Goal: Information Seeking & Learning: Understand process/instructions

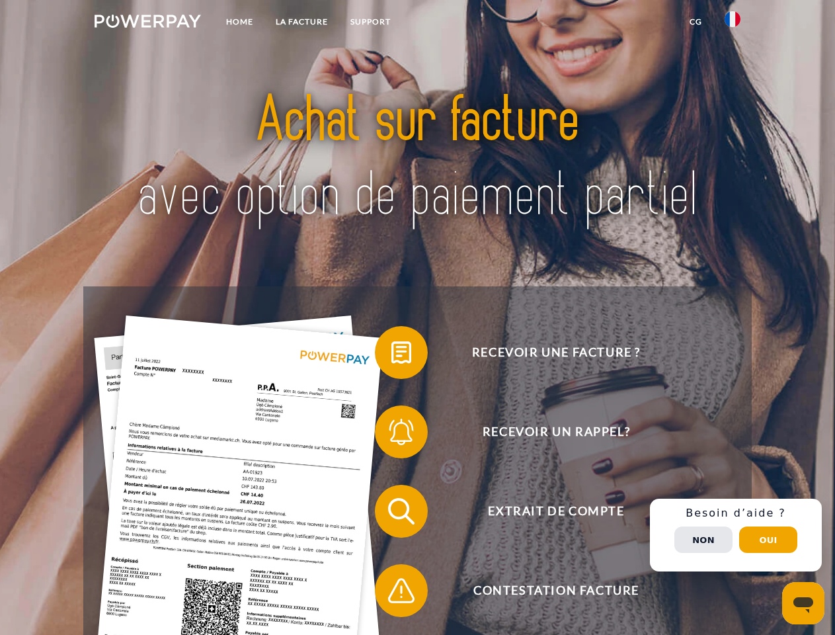
click at [147, 23] on img at bounding box center [148, 21] width 106 height 13
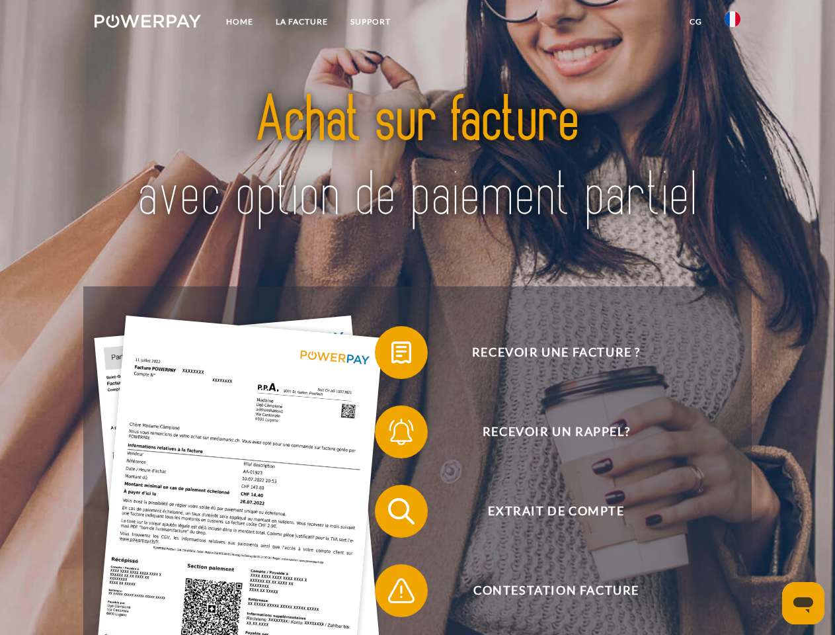
click at [733, 23] on img at bounding box center [733, 19] width 16 height 16
click at [696, 22] on link "CG" at bounding box center [696, 22] width 35 height 24
click at [392, 355] on span at bounding box center [382, 352] width 66 height 66
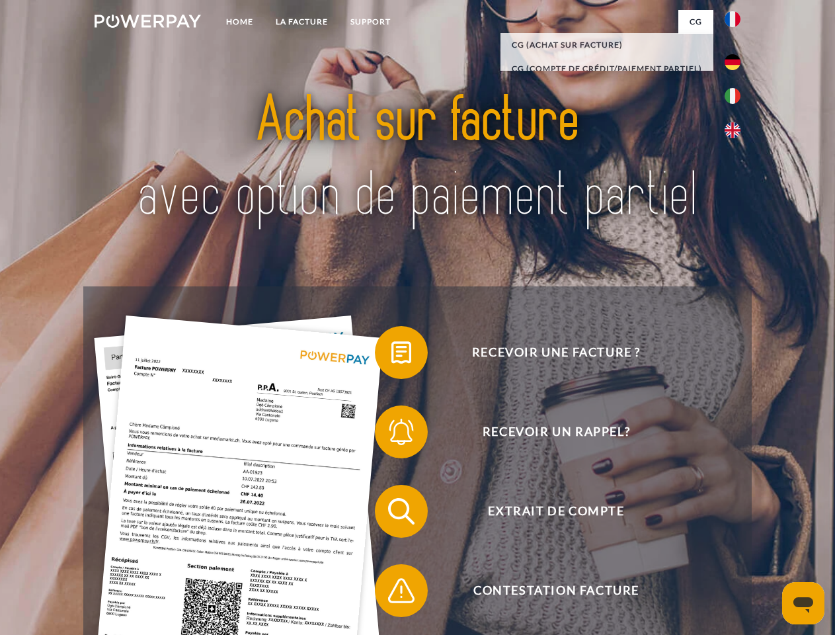
click at [392, 435] on span at bounding box center [382, 432] width 66 height 66
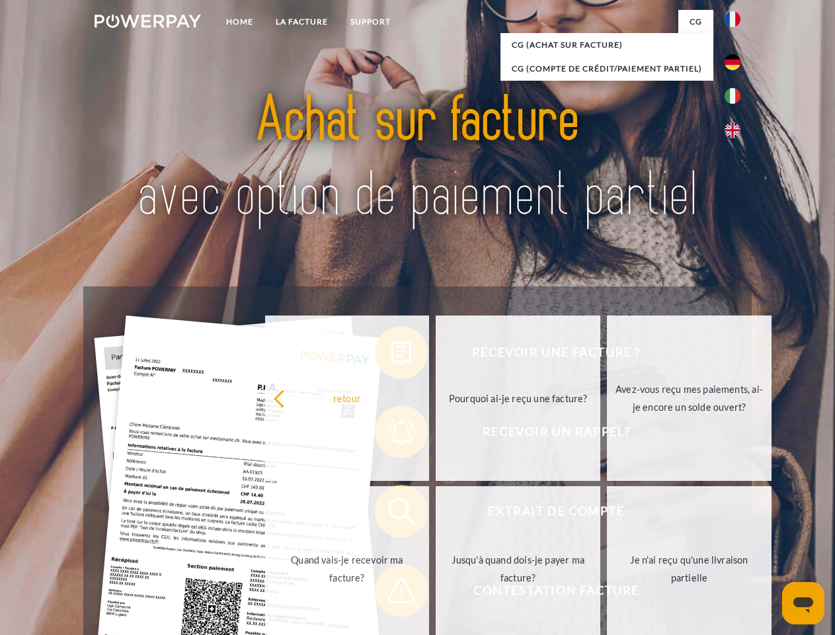
click at [436, 514] on link "Jusqu'à quand dois-je payer ma facture?" at bounding box center [518, 568] width 165 height 165
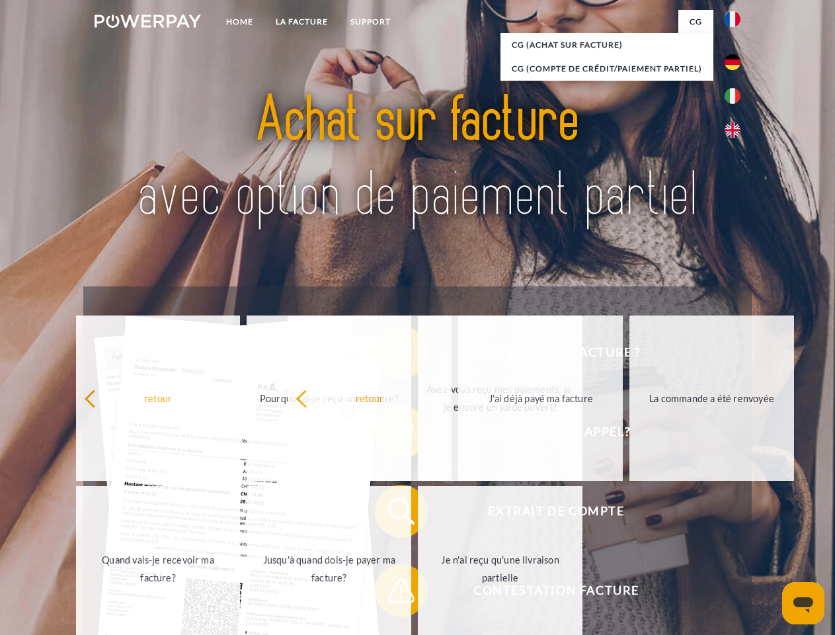
click at [392, 593] on span at bounding box center [382, 591] width 66 height 66
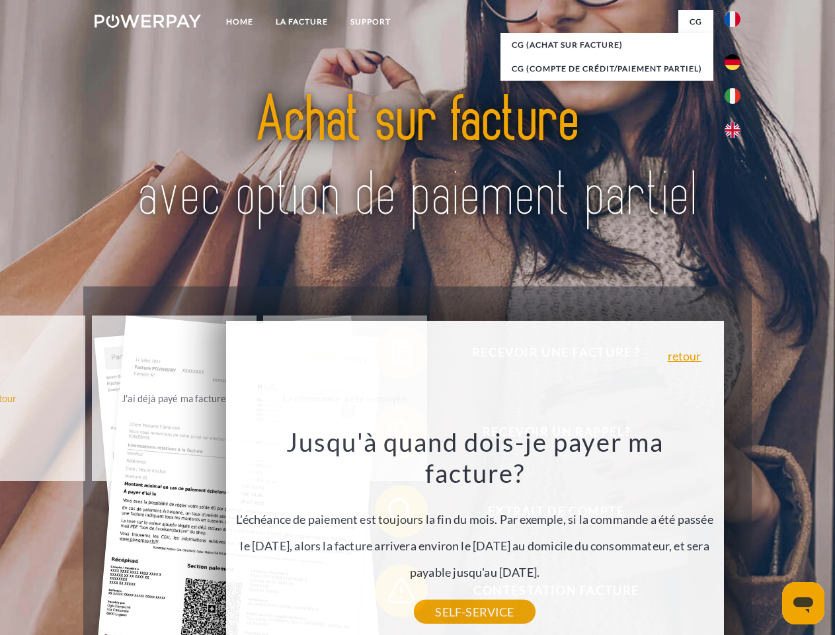
click at [736, 535] on div "Recevoir une facture ? Recevoir un rappel? Extrait de compte retour" at bounding box center [417, 550] width 668 height 529
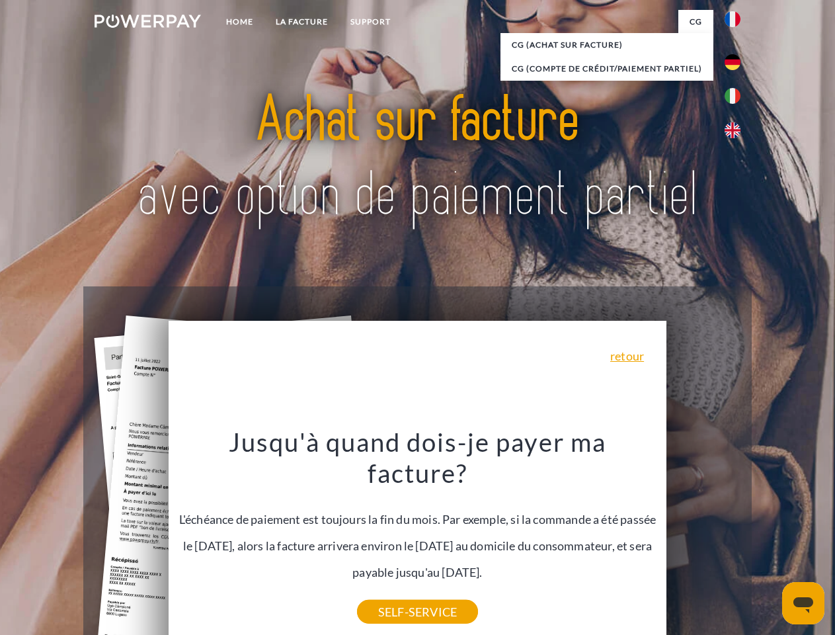
click at [704, 538] on span "Extrait de compte" at bounding box center [556, 511] width 324 height 53
click at [768, 540] on header "Home LA FACTURE Support" at bounding box center [417, 456] width 835 height 913
